Goal: Transaction & Acquisition: Purchase product/service

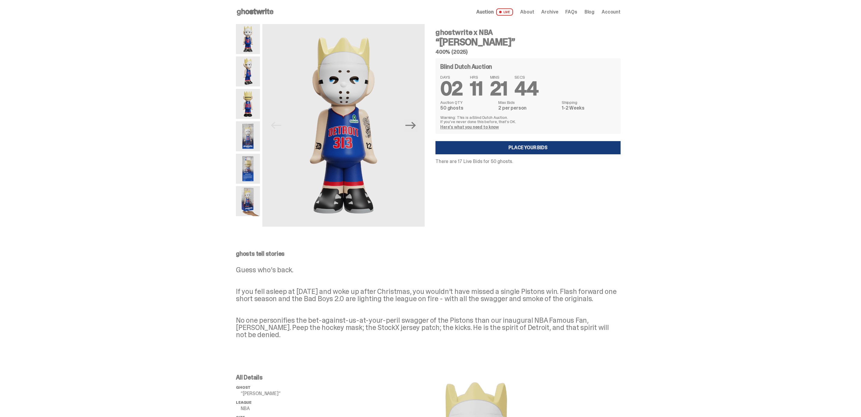
click at [536, 150] on link "Place your Bids" at bounding box center [527, 147] width 185 height 13
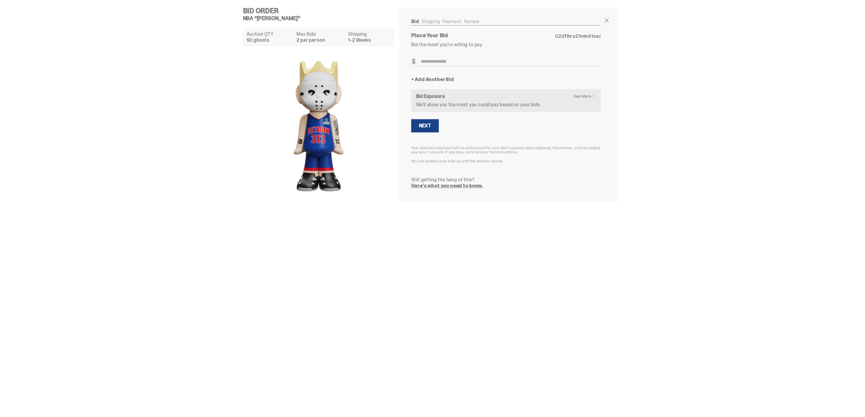
click at [466, 62] on input "Bid Amount" at bounding box center [506, 62] width 190 height 10
type input "***"
click at [445, 80] on link "+ Add Another Bid" at bounding box center [432, 79] width 43 height 5
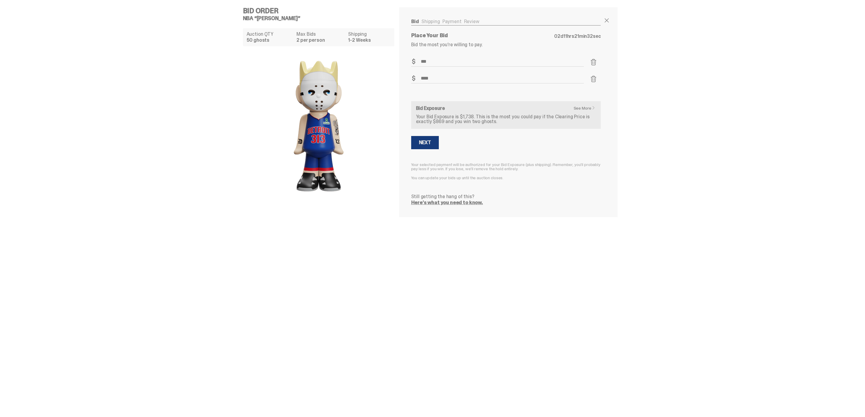
type input "****"
click at [424, 143] on div "Next" at bounding box center [425, 142] width 12 height 5
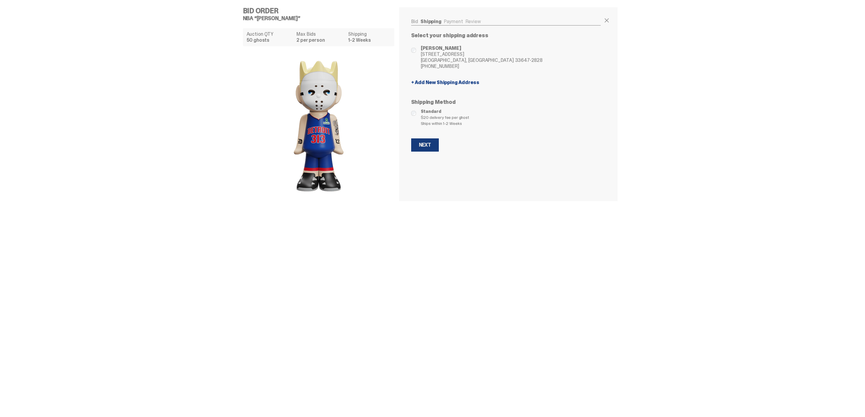
click at [426, 145] on div "Next" at bounding box center [425, 145] width 12 height 5
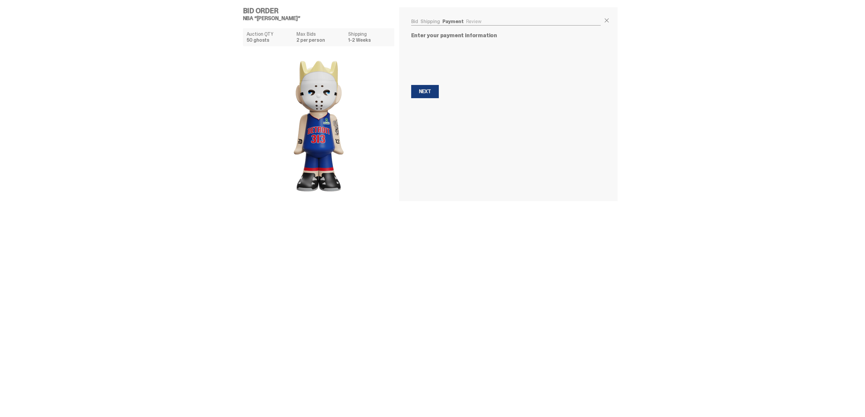
click at [426, 97] on button "Next Next" at bounding box center [425, 91] width 28 height 13
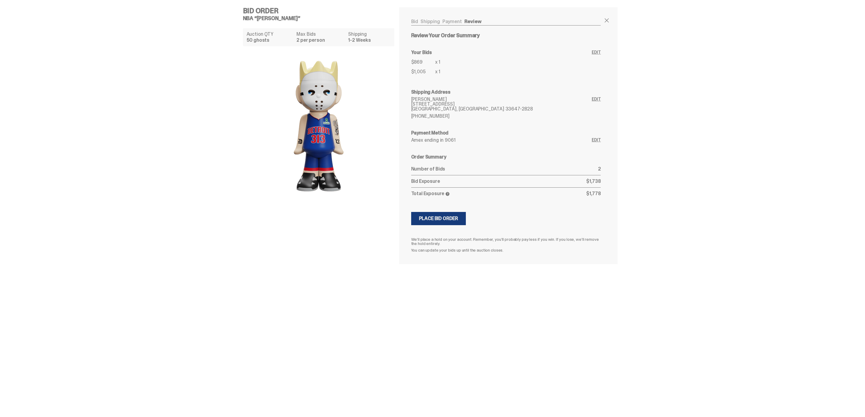
click at [455, 219] on div "Place Bid Order" at bounding box center [438, 218] width 39 height 5
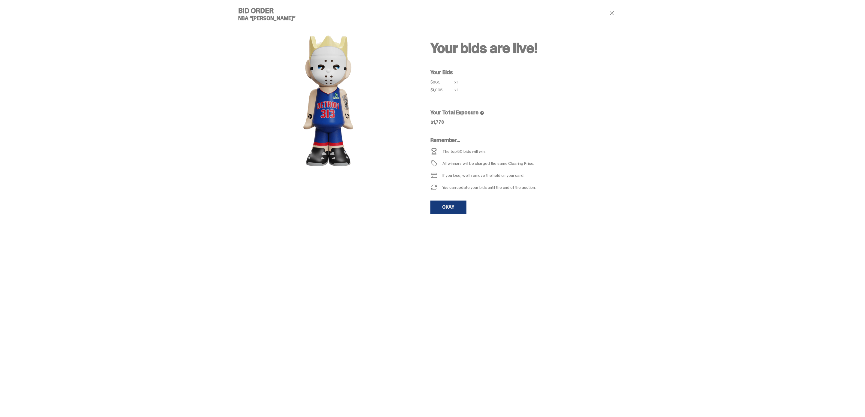
click at [458, 211] on link "OKAY" at bounding box center [449, 207] width 36 height 13
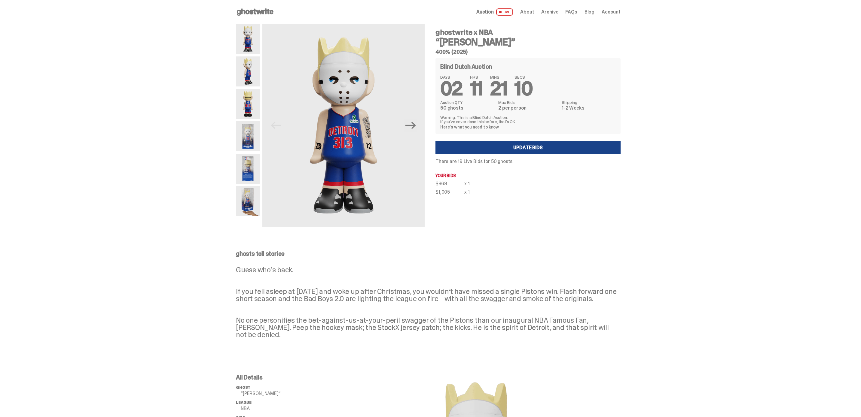
click at [553, 11] on span "Archive" at bounding box center [549, 12] width 17 height 5
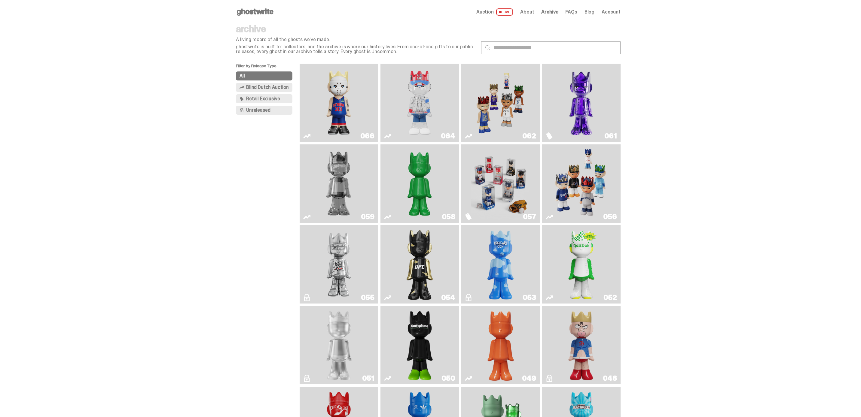
click at [611, 11] on span "Account" at bounding box center [611, 12] width 19 height 5
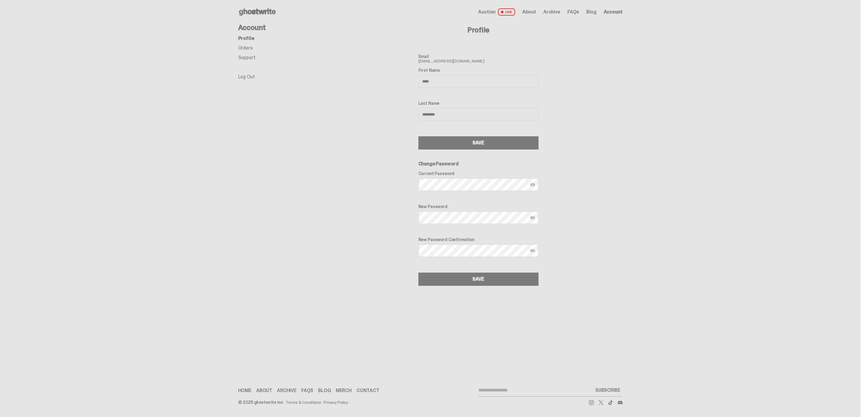
click at [247, 48] on link "Orders" at bounding box center [245, 48] width 14 height 6
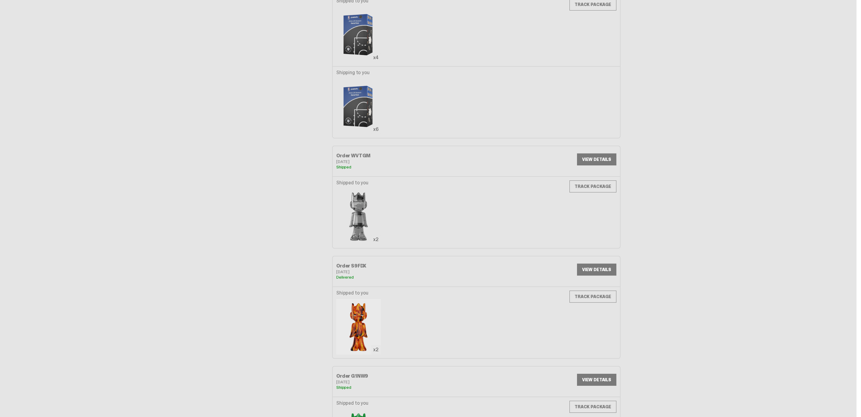
scroll to position [156, 0]
